Goal: Transaction & Acquisition: Purchase product/service

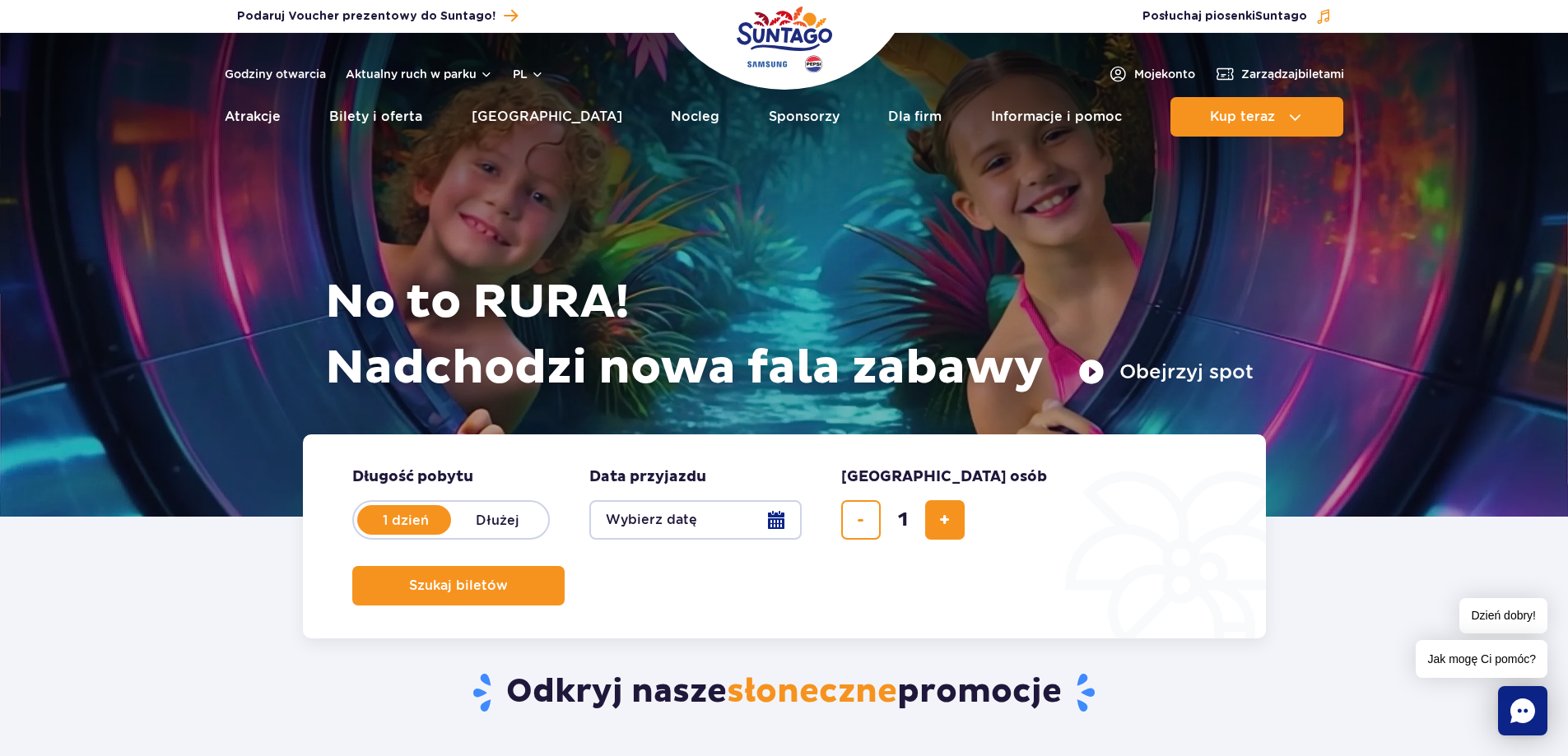
click at [658, 532] on button "Wybierz datę" at bounding box center [695, 520] width 212 height 39
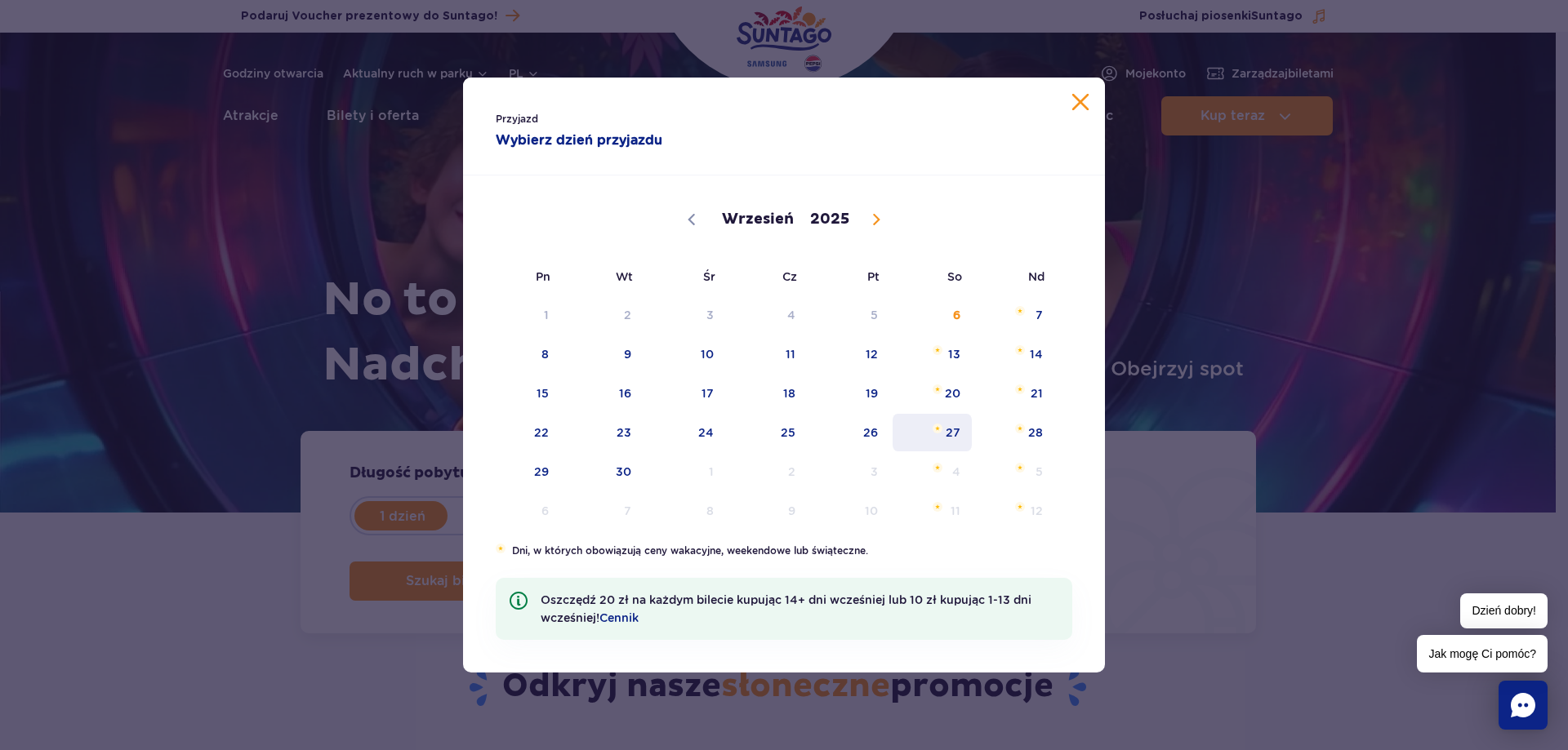
click at [935, 442] on span "27" at bounding box center [933, 432] width 83 height 37
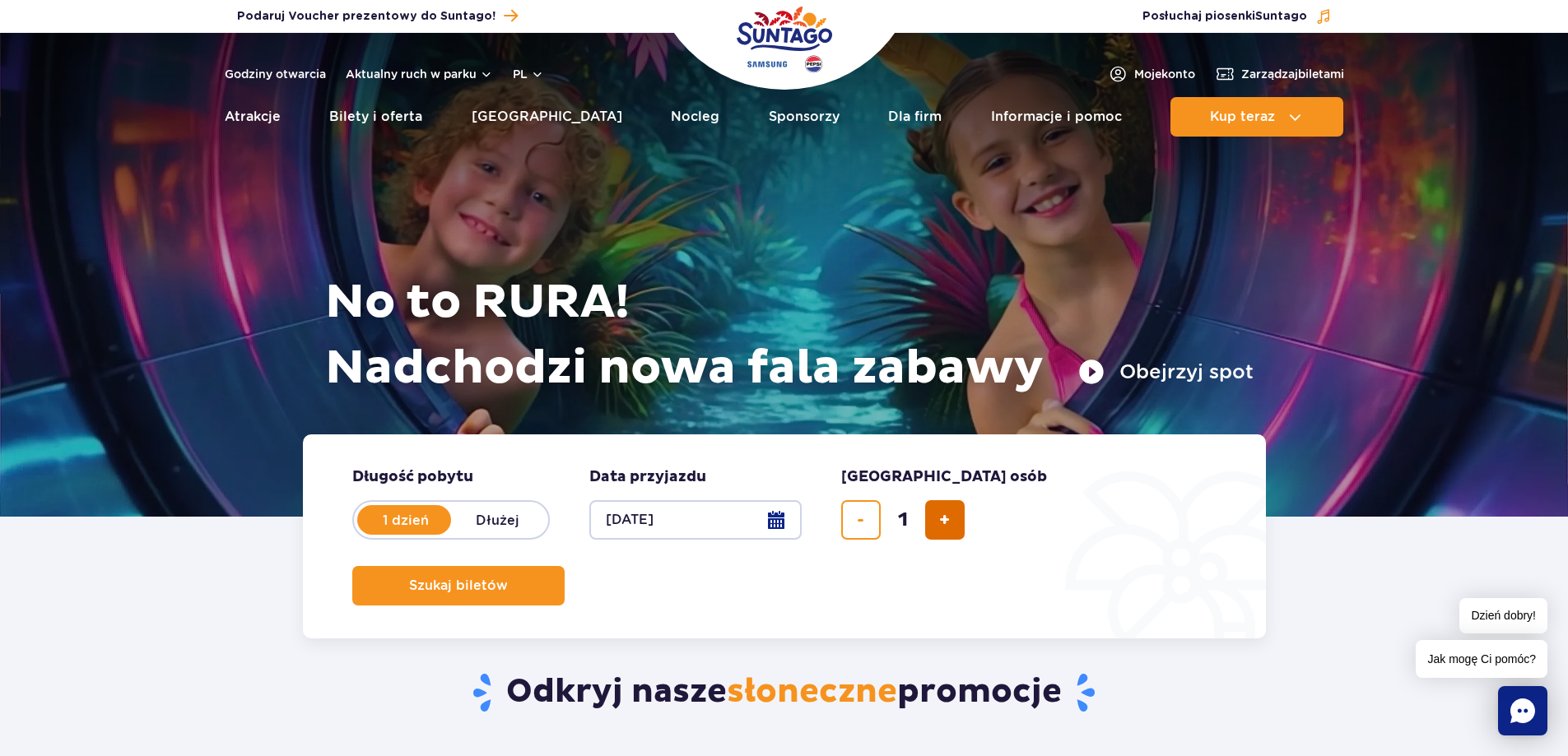
click at [940, 520] on span "dodaj bilet" at bounding box center [944, 520] width 11 height 0
click at [941, 520] on span "dodaj bilet" at bounding box center [944, 520] width 11 height 0
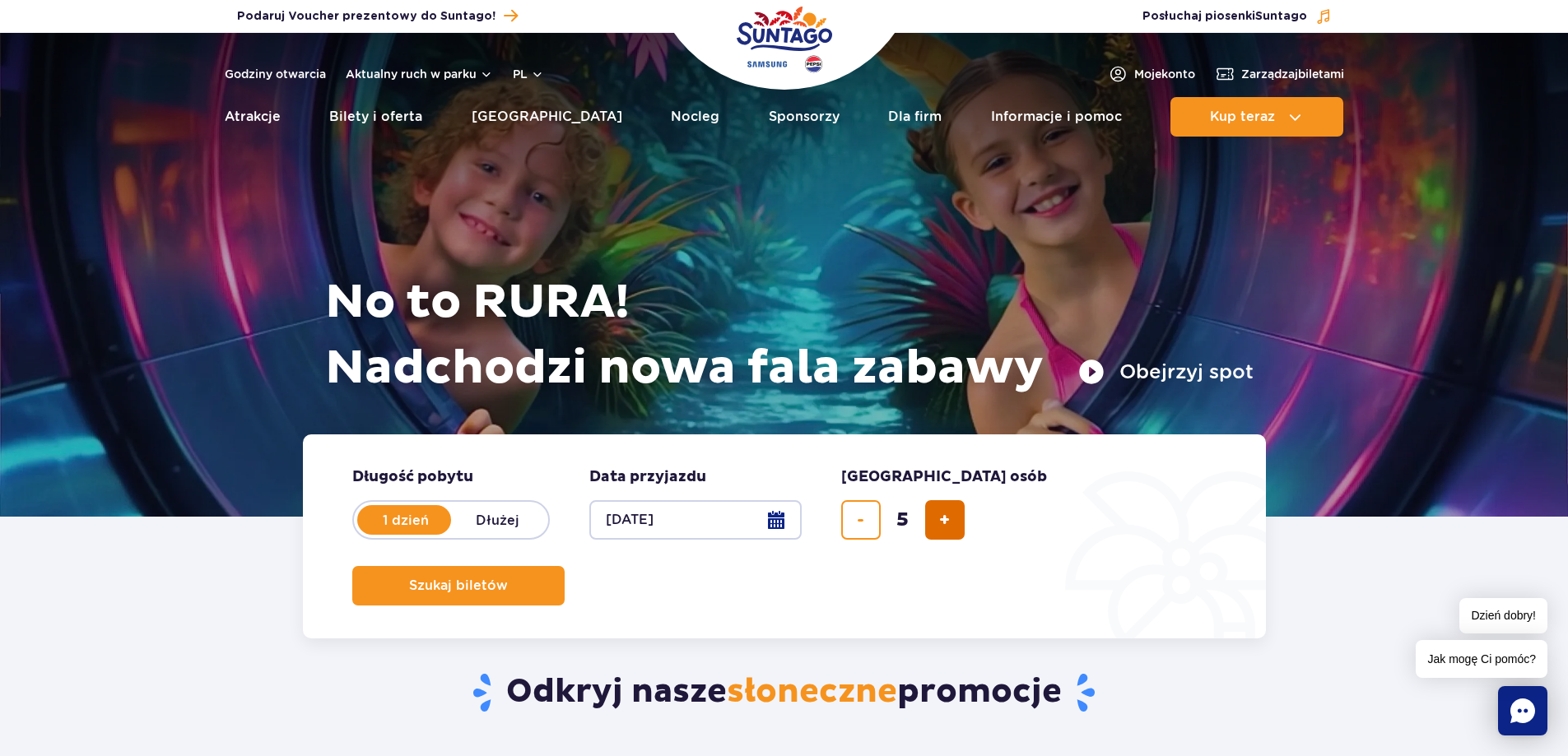
type input "6"
click at [518, 578] on span "Planowanie wizyty w Park of Poland" at bounding box center [512, 585] width 13 height 14
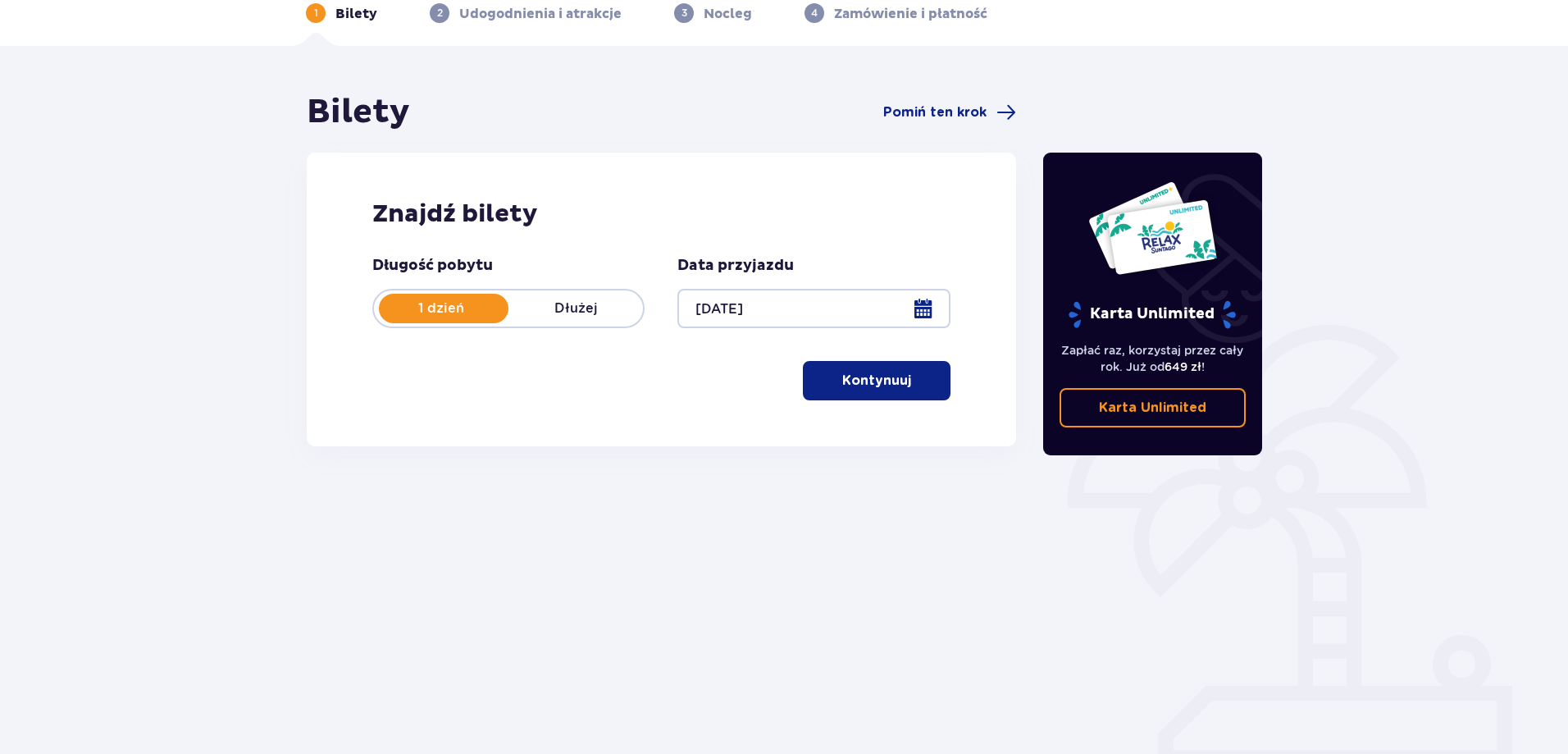
click at [866, 392] on button "Kontynuuj" at bounding box center [876, 380] width 147 height 39
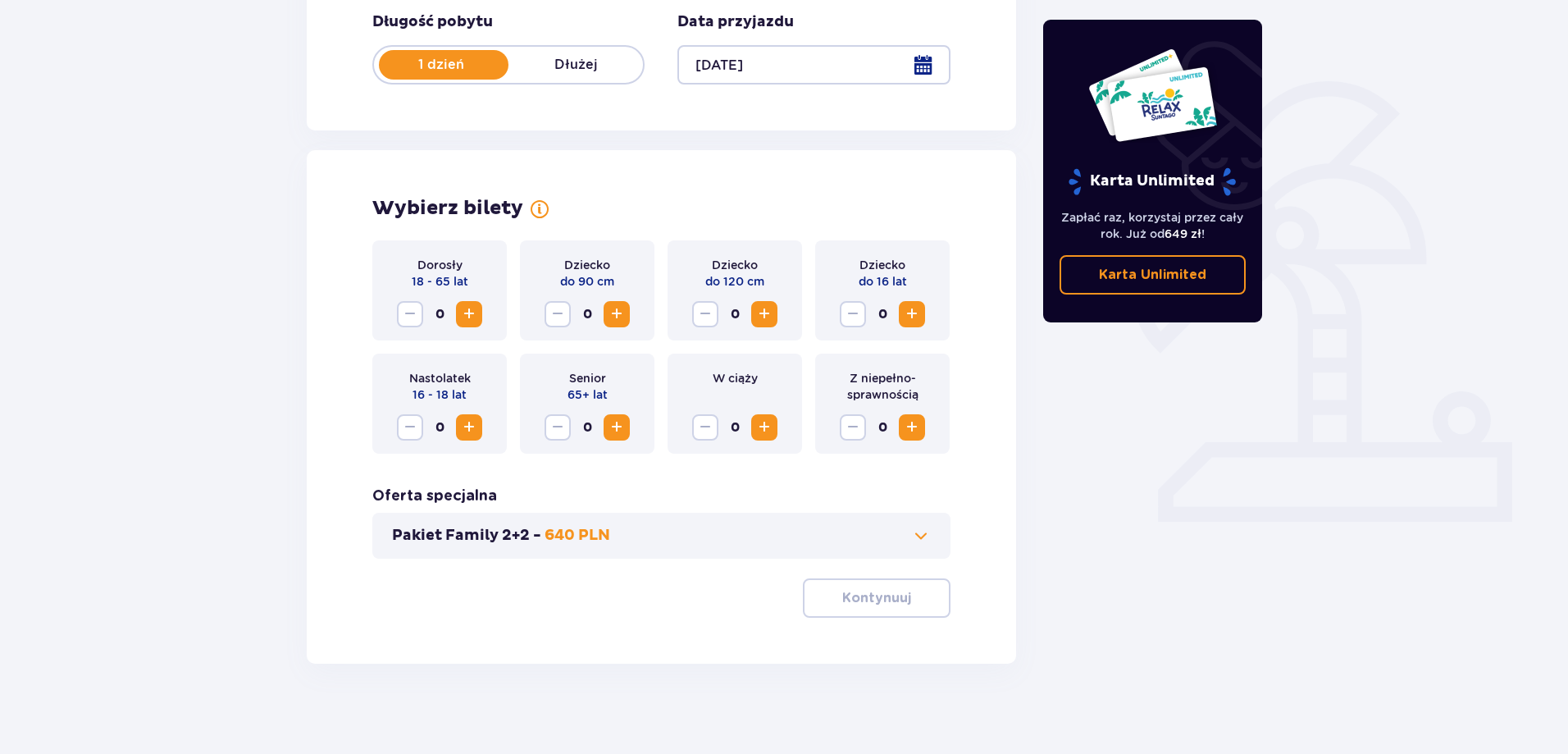
scroll to position [334, 0]
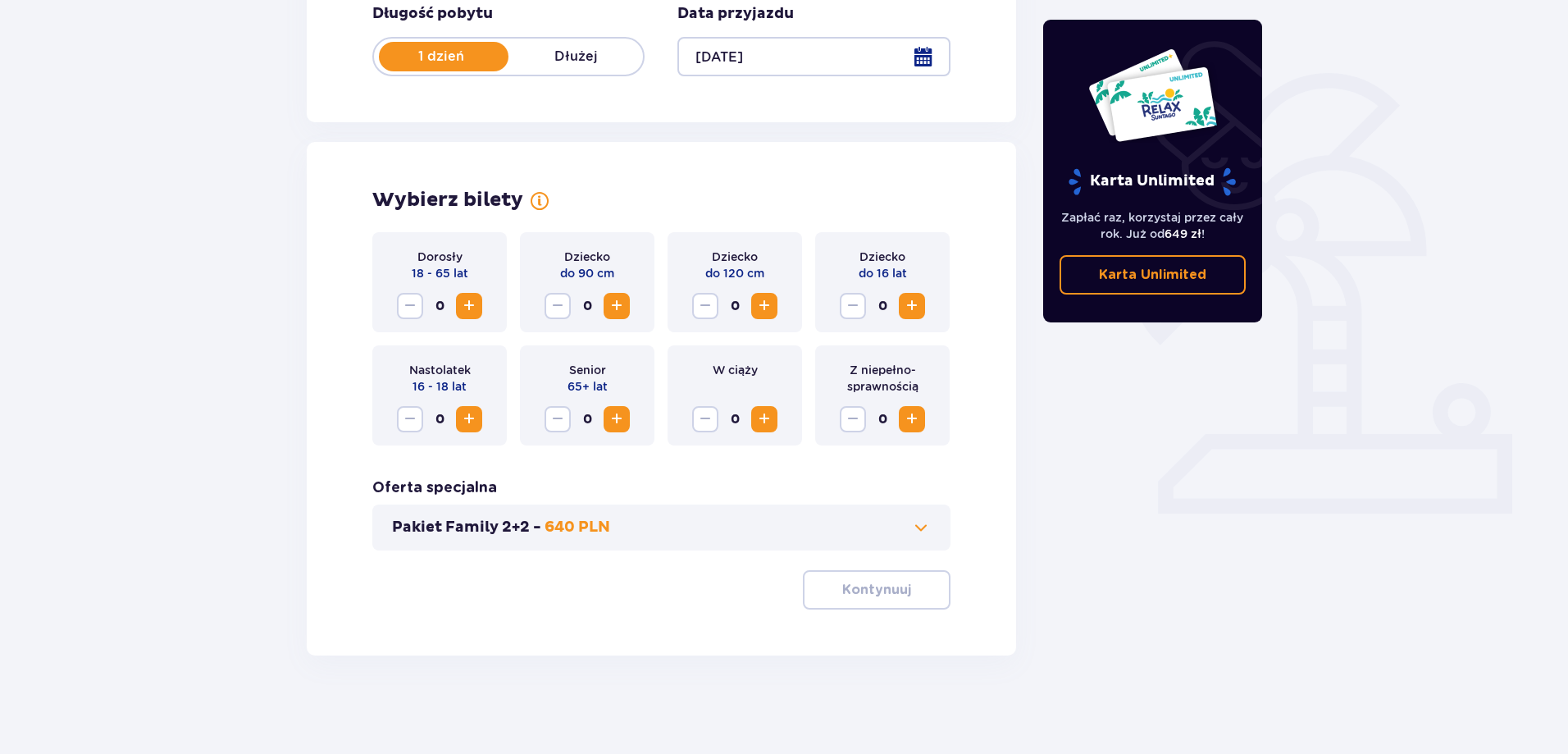
click at [475, 308] on span "Increase" at bounding box center [469, 306] width 20 height 20
click at [476, 309] on span "Increase" at bounding box center [469, 306] width 20 height 20
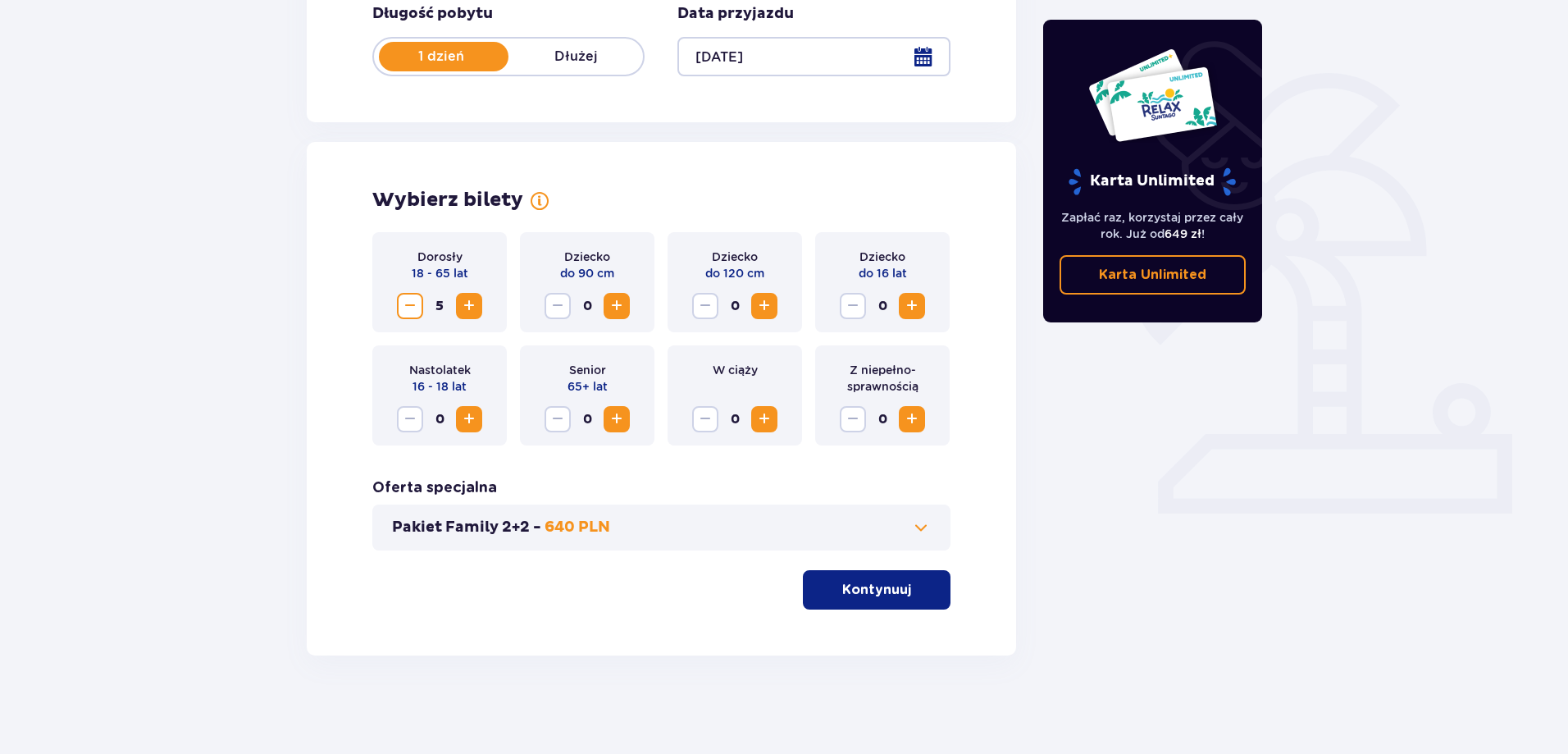
click at [477, 310] on span "Increase" at bounding box center [469, 306] width 20 height 20
click at [878, 594] on p "Kontynuuj" at bounding box center [877, 590] width 69 height 18
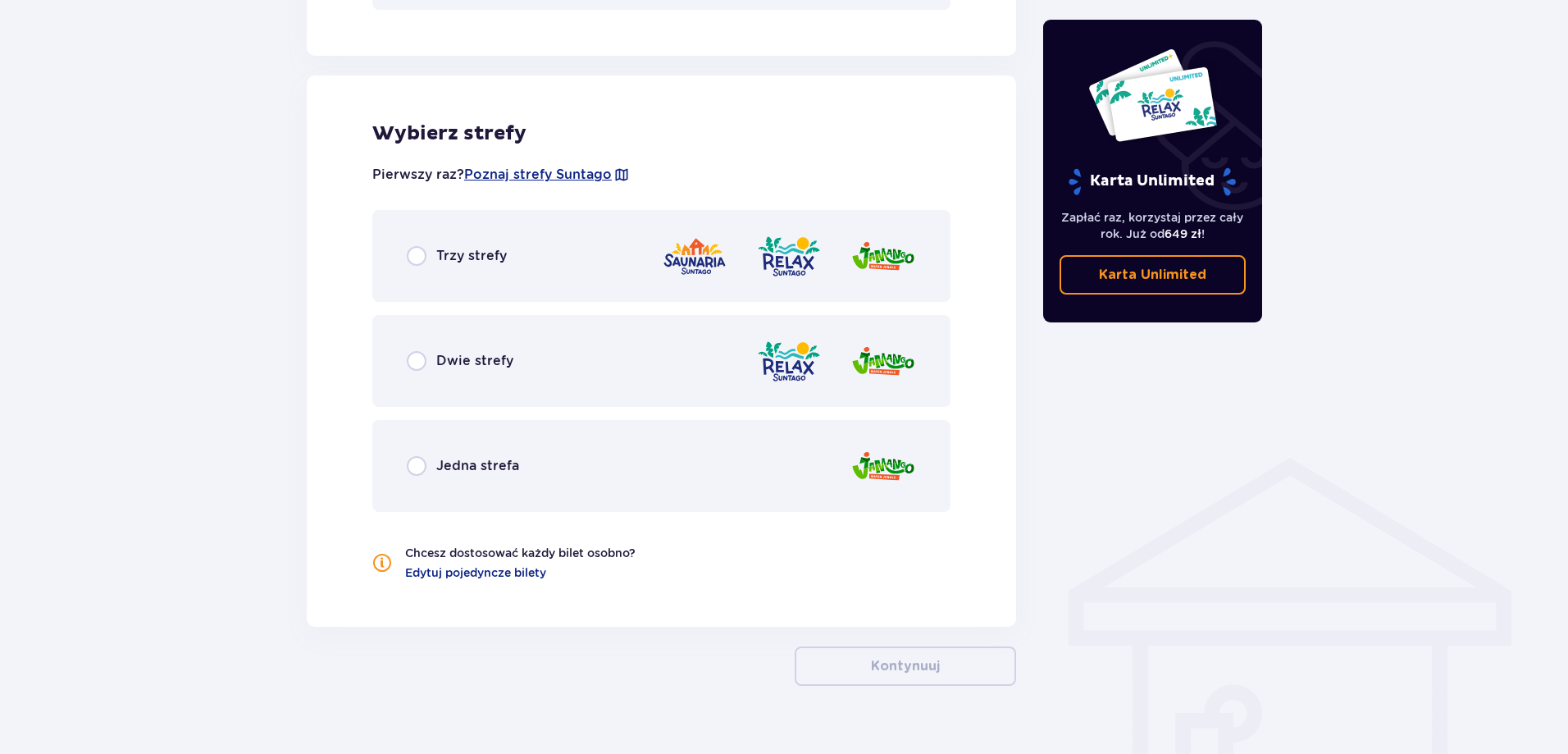
scroll to position [905, 0]
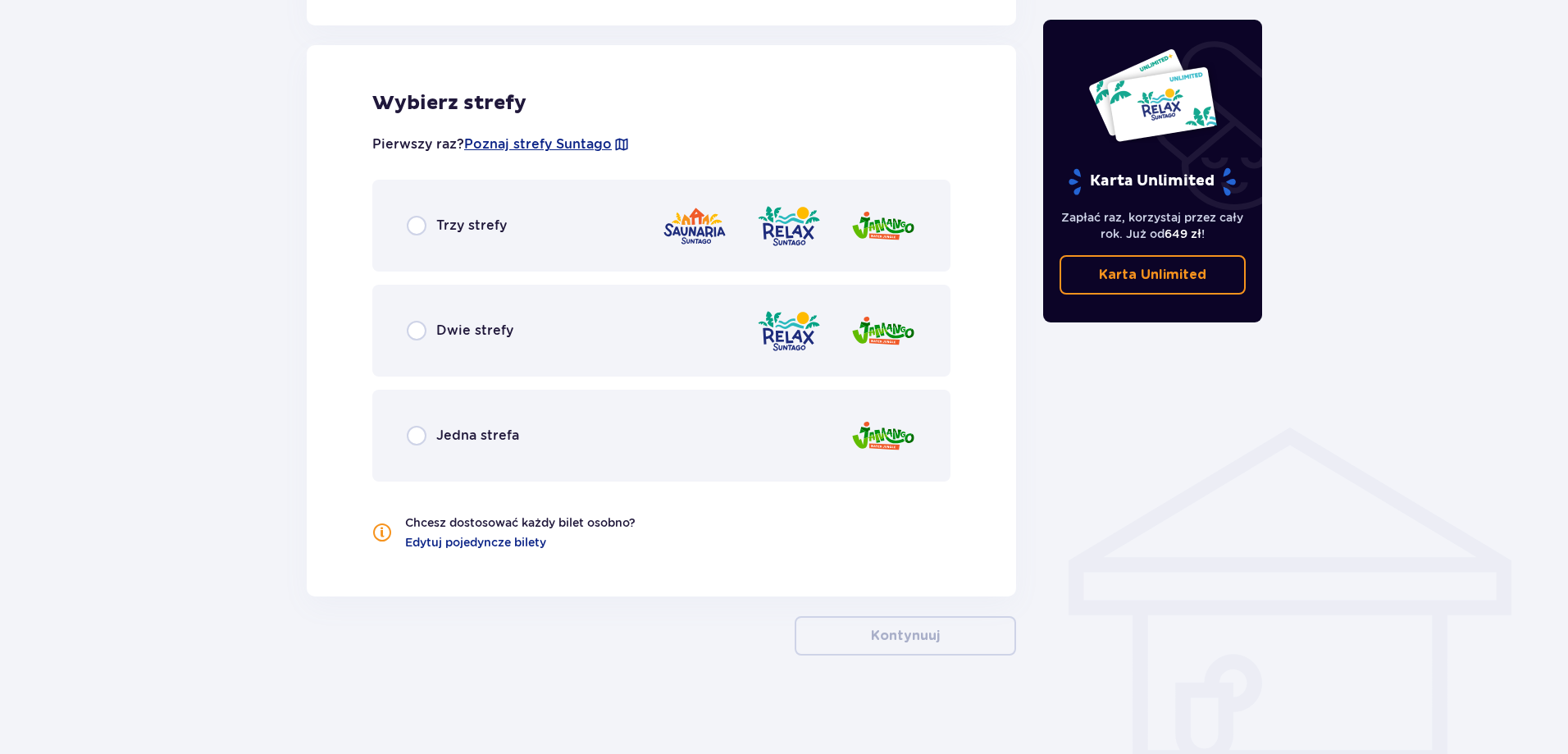
click at [443, 232] on p "Trzy strefy" at bounding box center [472, 226] width 71 height 18
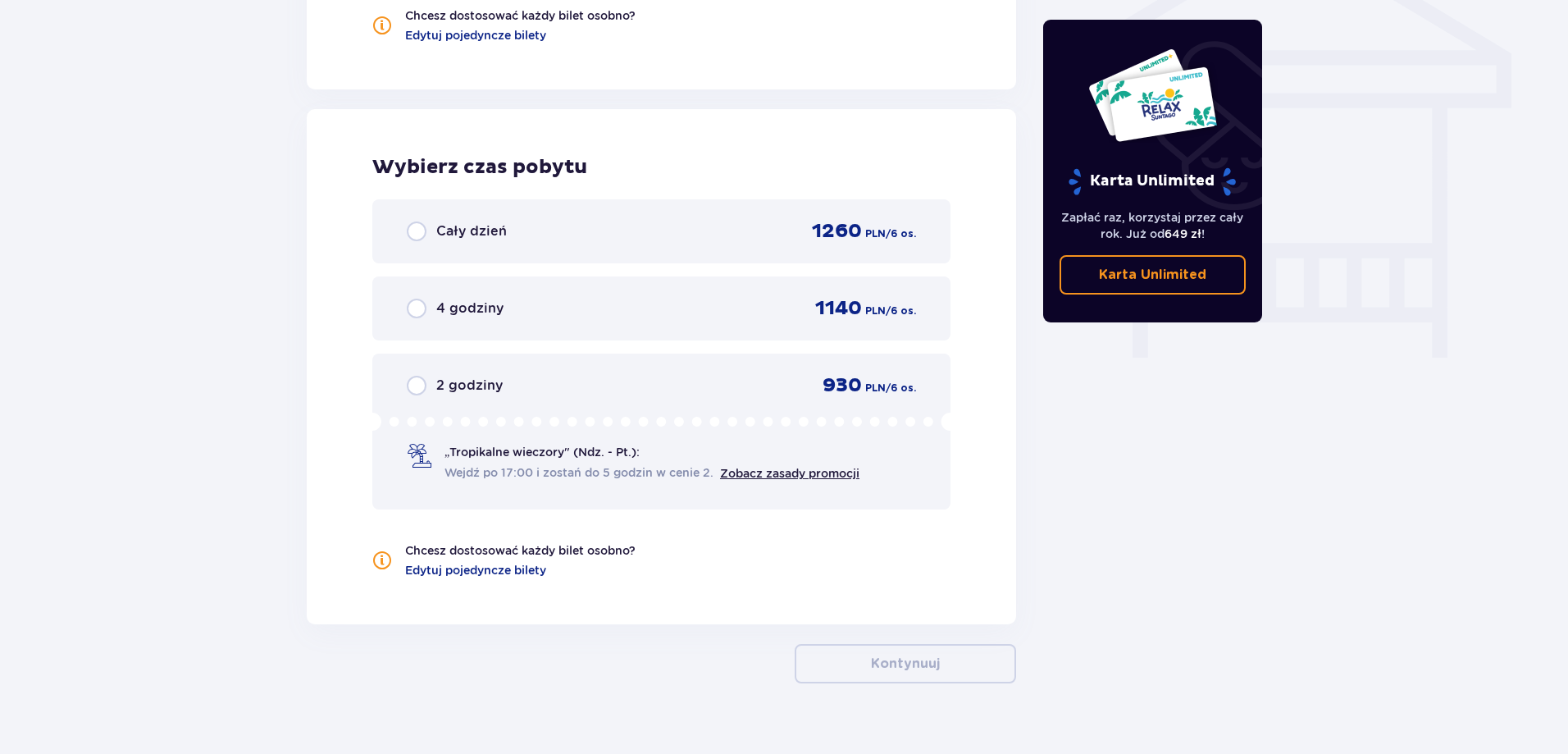
scroll to position [1441, 0]
